Goal: Task Accomplishment & Management: Use online tool/utility

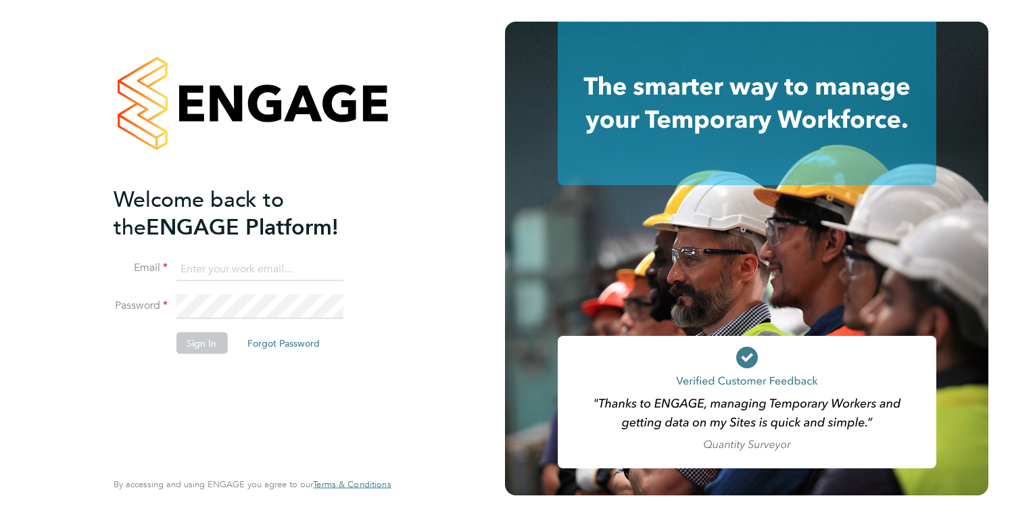
type input "[PERSON_NAME][EMAIL_ADDRESS][DOMAIN_NAME]"
click at [185, 340] on button "Sign In" at bounding box center [201, 343] width 51 height 22
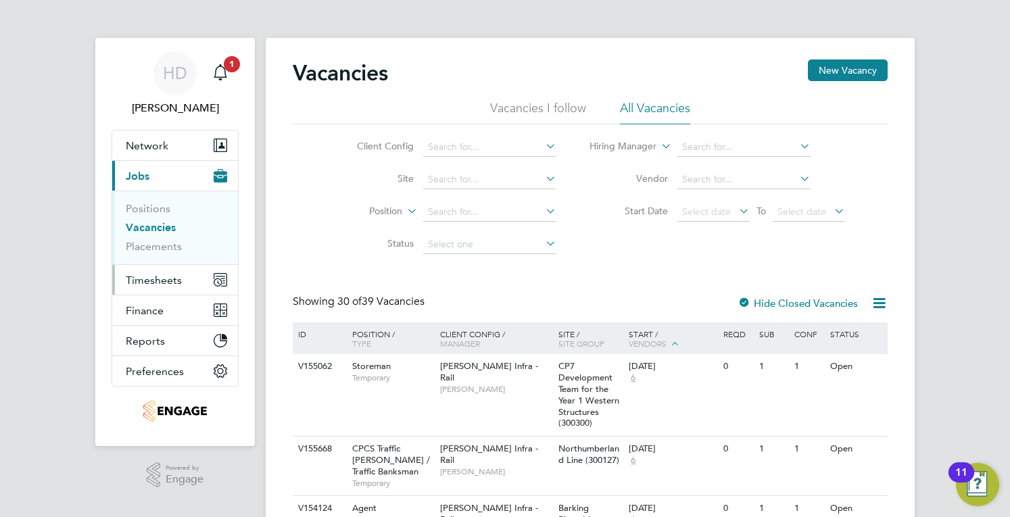
click at [163, 285] on span "Timesheets" at bounding box center [154, 280] width 56 height 13
click at [151, 281] on span "Timesheets" at bounding box center [154, 280] width 56 height 13
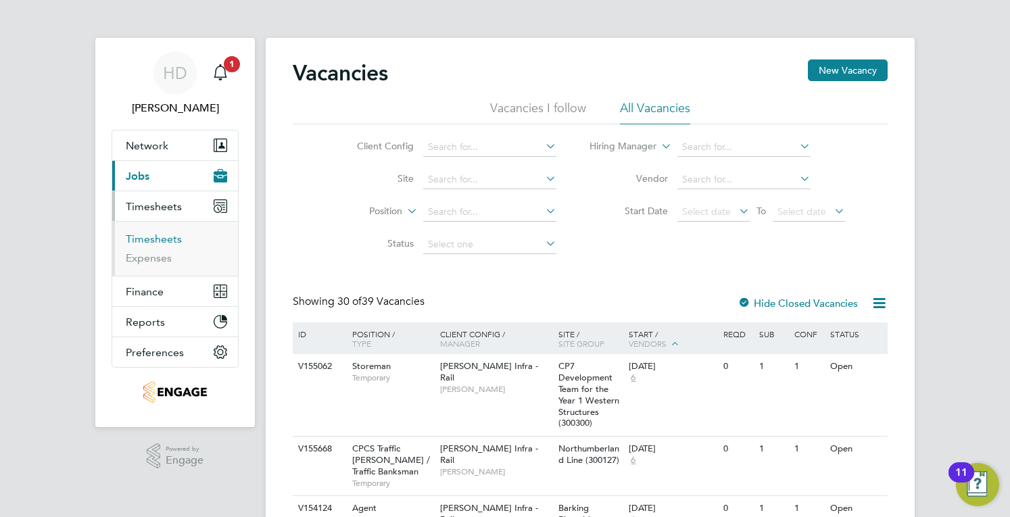
click at [153, 241] on link "Timesheets" at bounding box center [154, 239] width 56 height 13
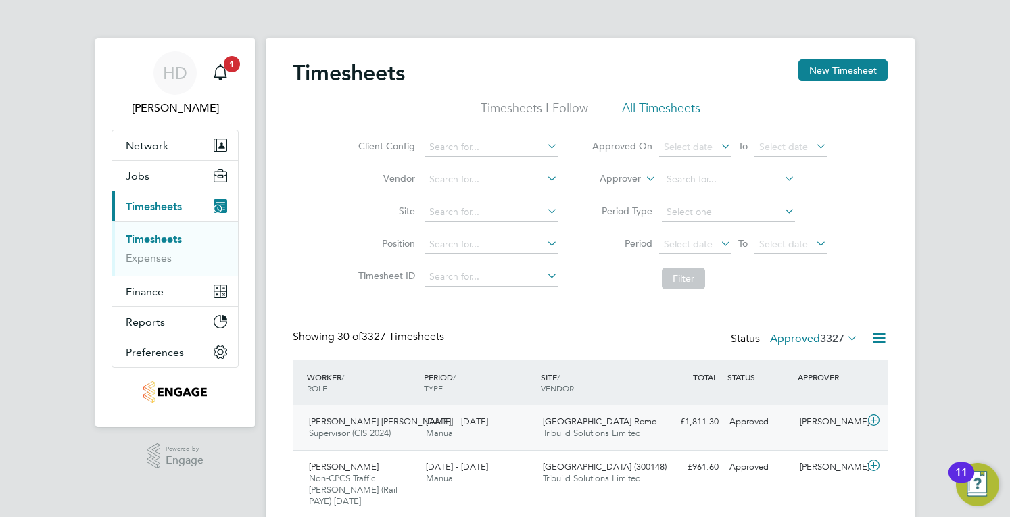
click at [465, 445] on div "Ioana Diana Smith Supervisor (CIS 2024) 16 - 22 Aug 2025 16 - 22 Aug 2025 Manua…" at bounding box center [590, 428] width 595 height 45
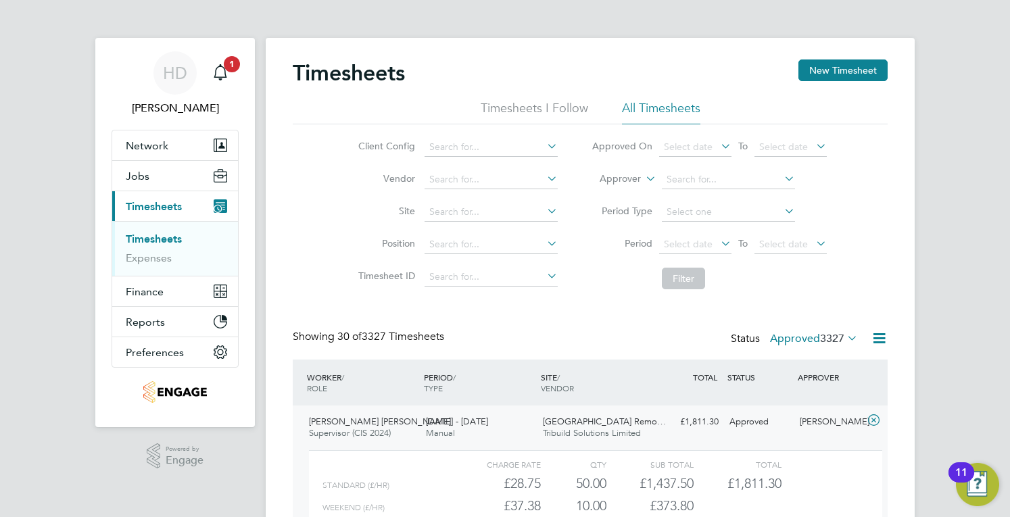
drag, startPoint x: 996, startPoint y: 235, endPoint x: 975, endPoint y: 314, distance: 82.5
